Goal: Navigation & Orientation: Find specific page/section

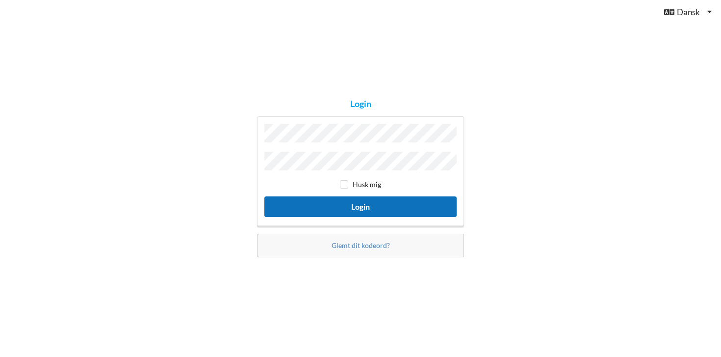
click at [451, 198] on button "Login" at bounding box center [360, 206] width 192 height 20
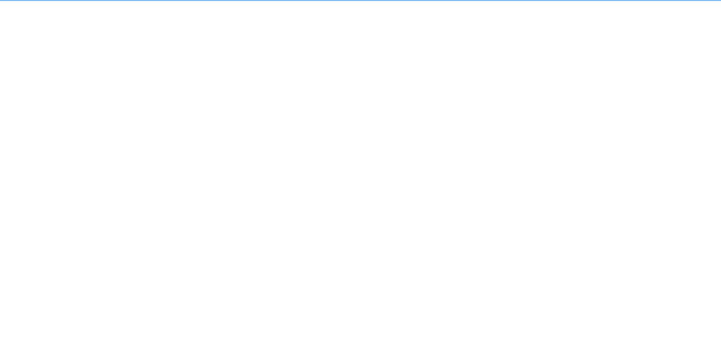
click at [402, 201] on button "Login" at bounding box center [360, 206] width 192 height 20
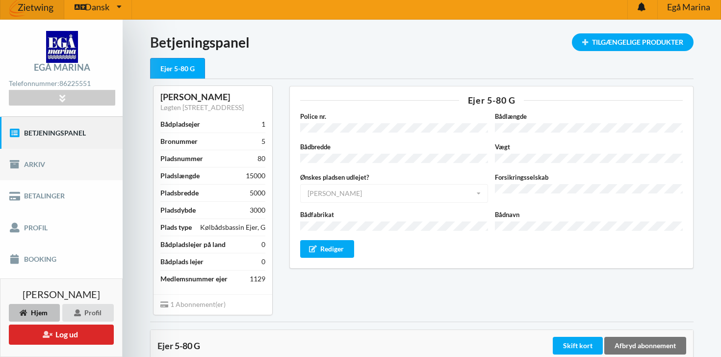
scroll to position [6, 0]
click at [32, 226] on link "Profil" at bounding box center [61, 226] width 123 height 31
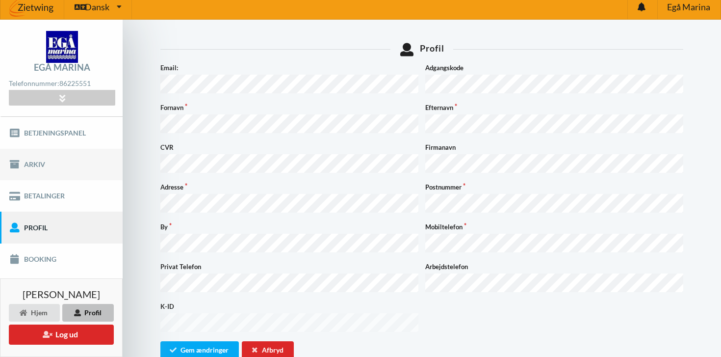
click at [34, 162] on link "Arkiv" at bounding box center [61, 164] width 123 height 31
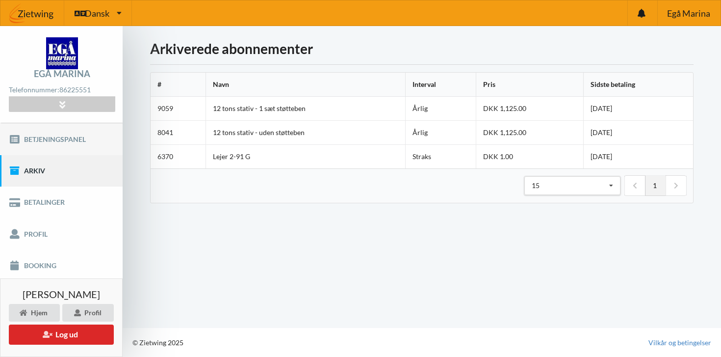
click at [42, 137] on link "Betjeningspanel" at bounding box center [61, 138] width 123 height 31
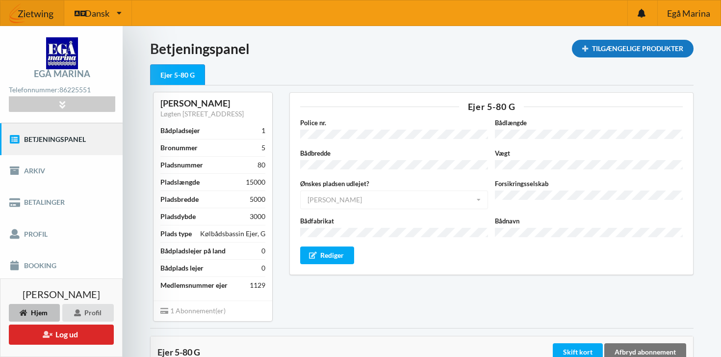
click at [595, 47] on div "Tilgængelige Produkter" at bounding box center [633, 49] width 122 height 18
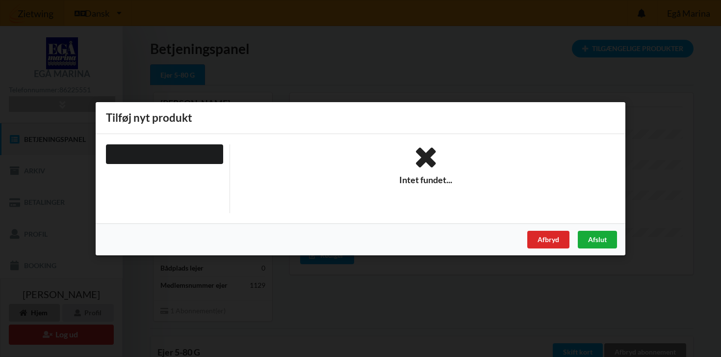
click at [598, 239] on div "Afslut" at bounding box center [597, 239] width 39 height 18
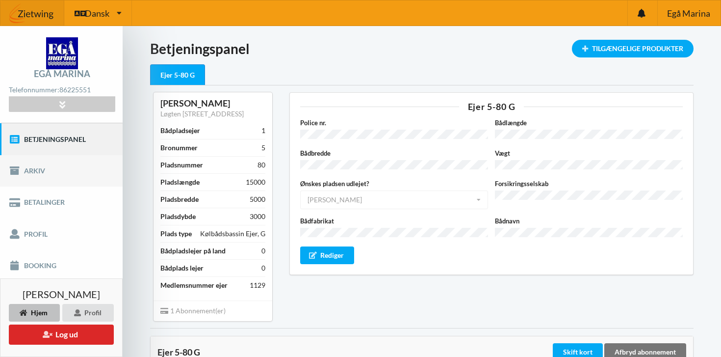
click at [40, 172] on link "Arkiv" at bounding box center [61, 170] width 123 height 31
